Goal: Find specific page/section: Find specific page/section

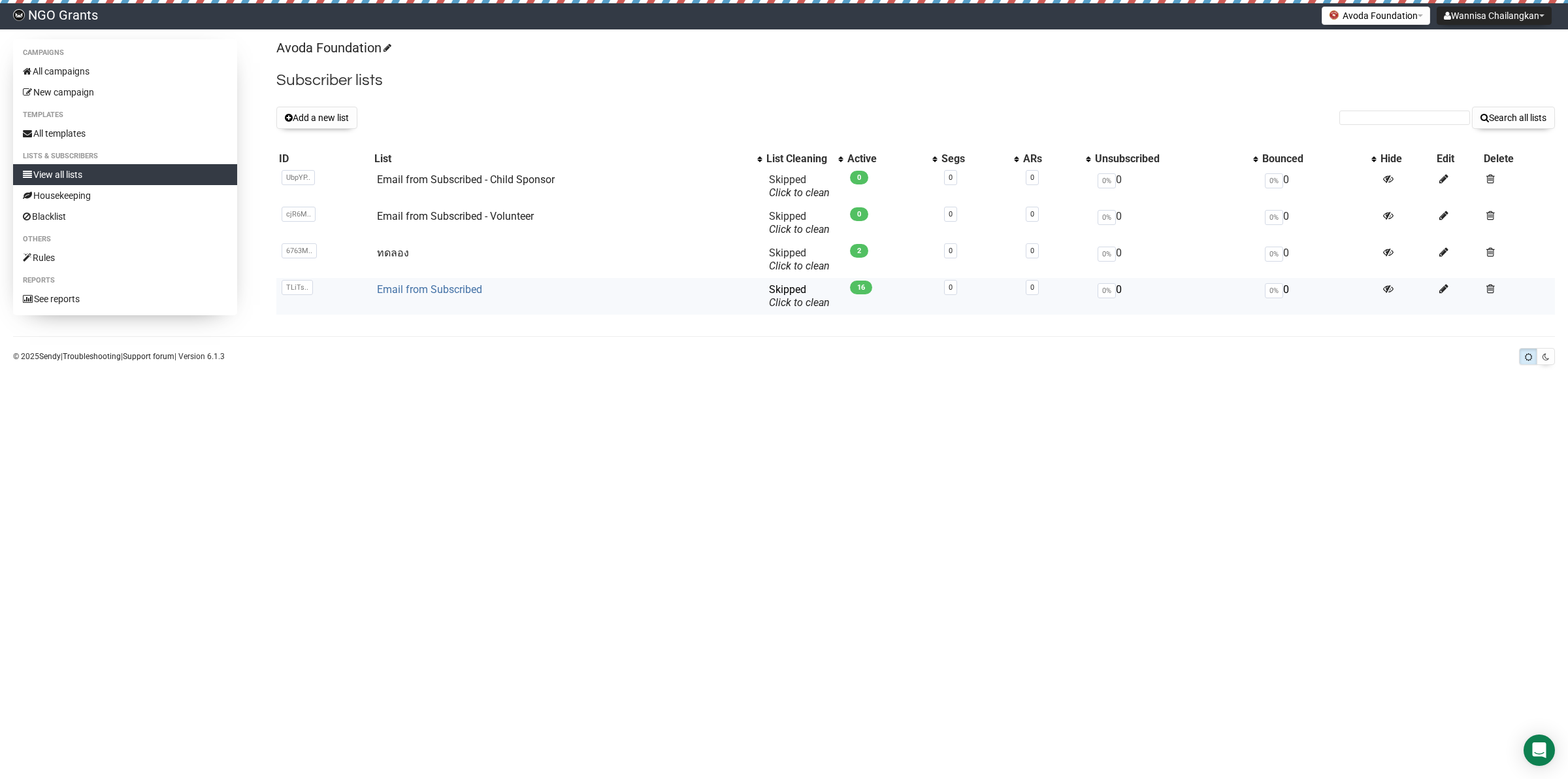
click at [426, 285] on link "Email from Subscribed" at bounding box center [430, 289] width 105 height 12
click at [482, 225] on td "Email from Subscribed - Volunteer" at bounding box center [567, 222] width 392 height 37
click at [481, 217] on link "Email from Subscribed - Volunteer" at bounding box center [455, 216] width 157 height 12
click at [473, 293] on link "Email from Subscribed" at bounding box center [430, 289] width 105 height 12
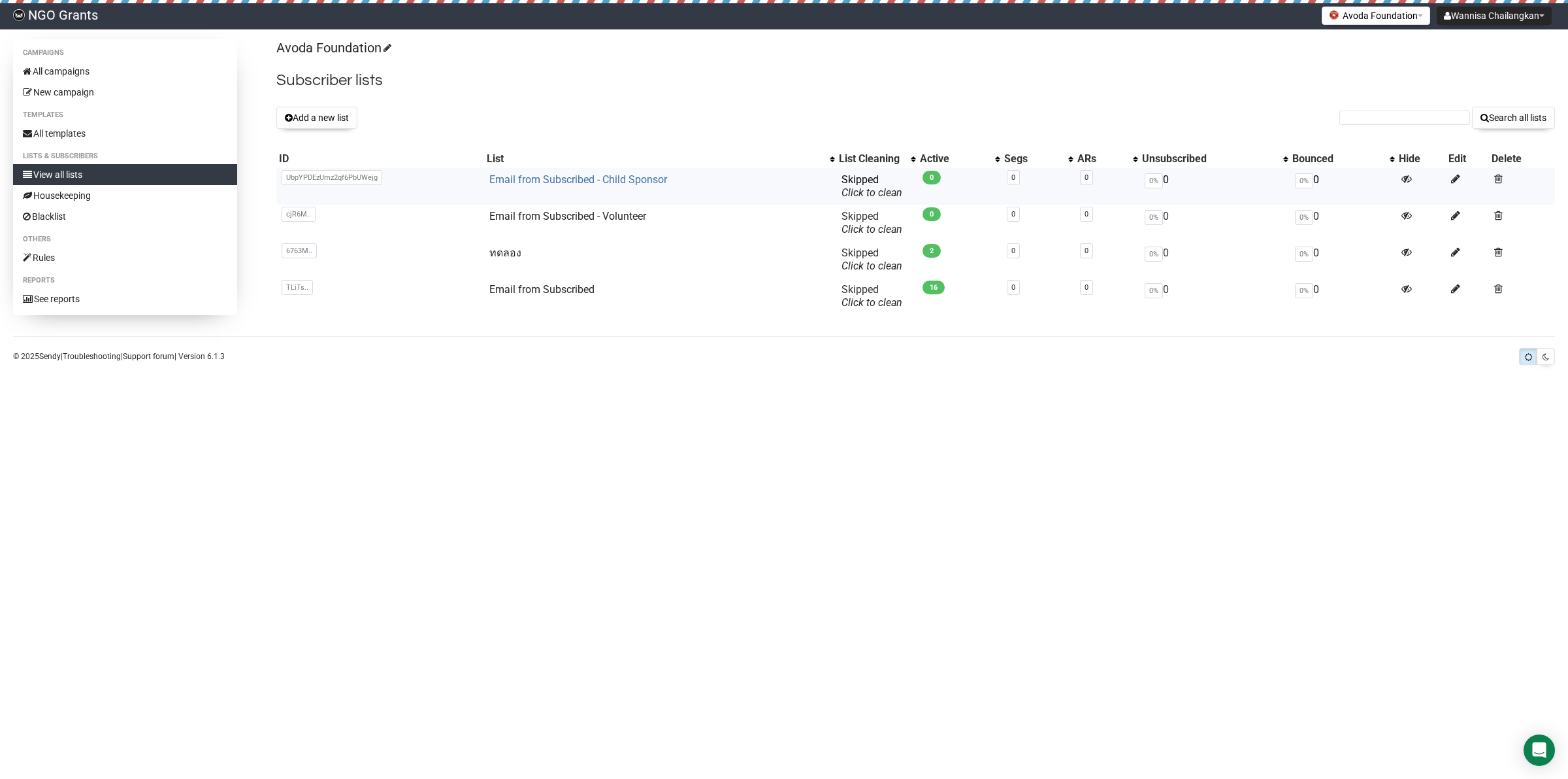
click at [605, 178] on link "Email from Subscribed - Child Sponsor" at bounding box center [578, 179] width 178 height 12
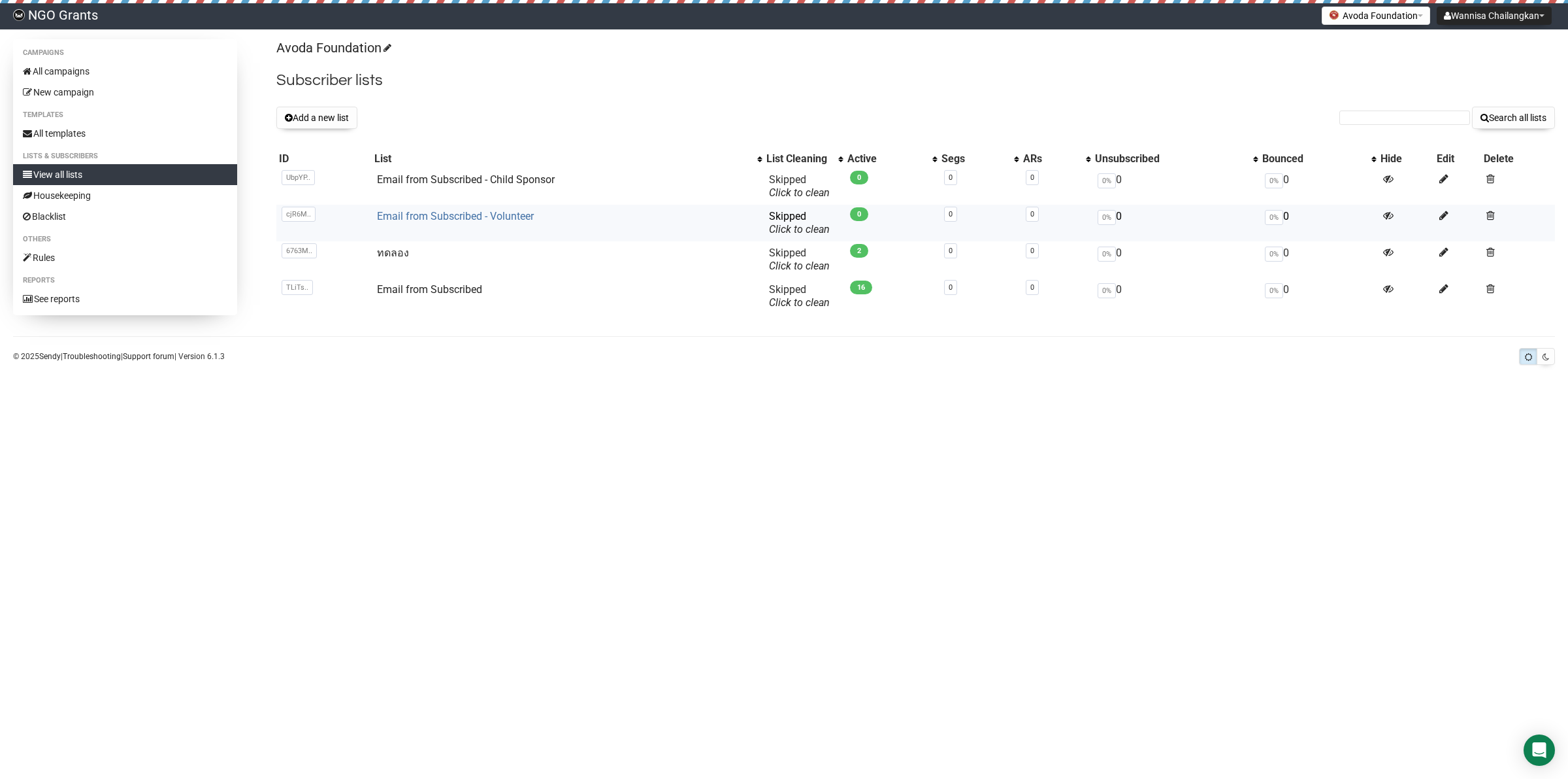
click at [494, 218] on link "Email from Subscribed - Volunteer" at bounding box center [455, 216] width 157 height 12
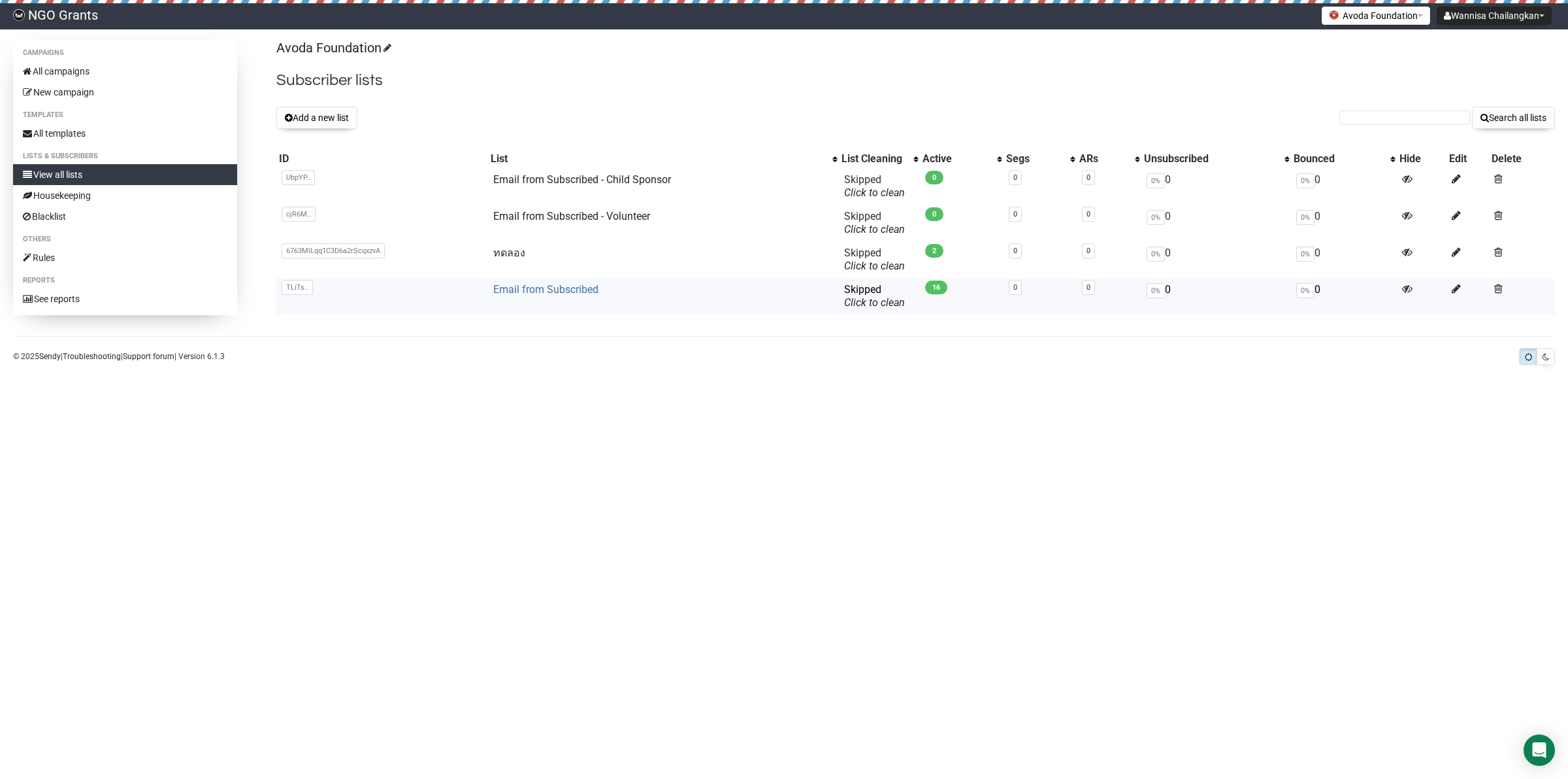
click at [498, 292] on link "Email from Subscribed" at bounding box center [546, 289] width 105 height 12
